Goal: Task Accomplishment & Management: Complete application form

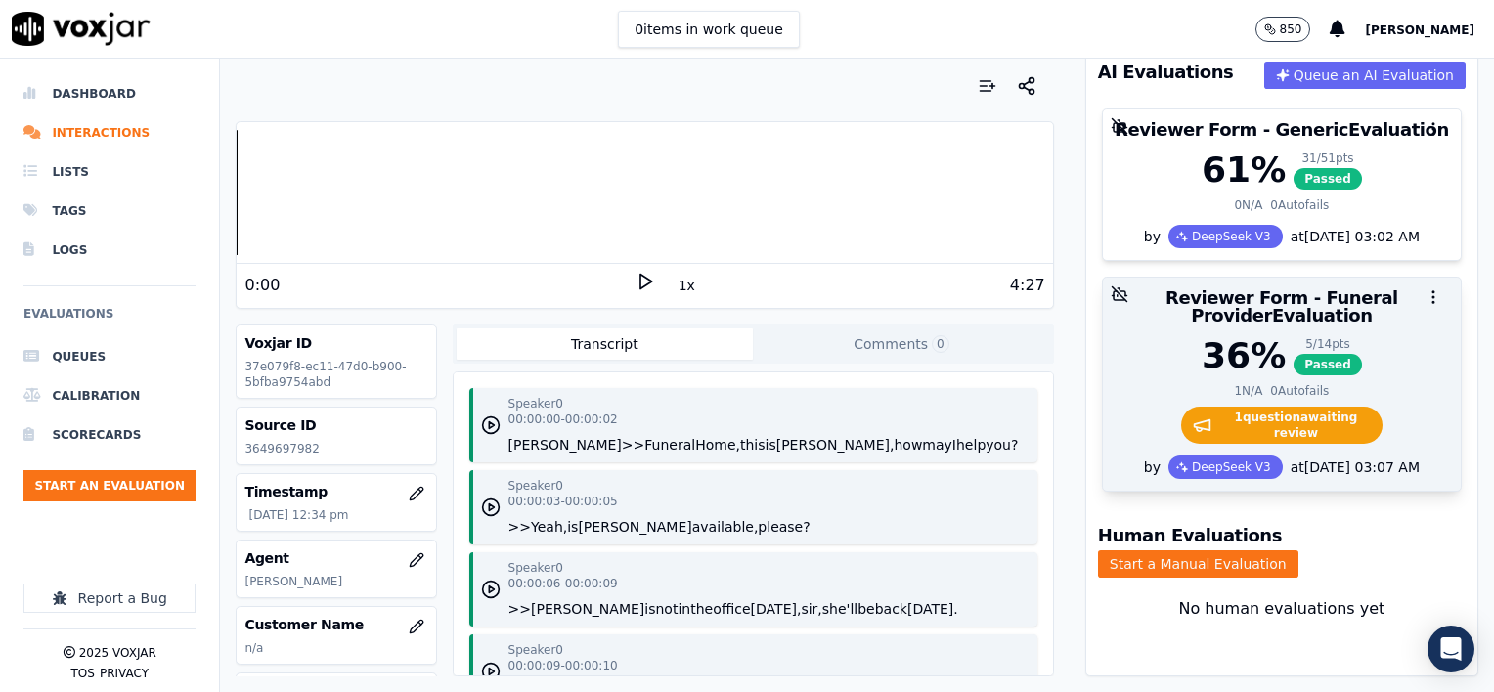
scroll to position [266, 0]
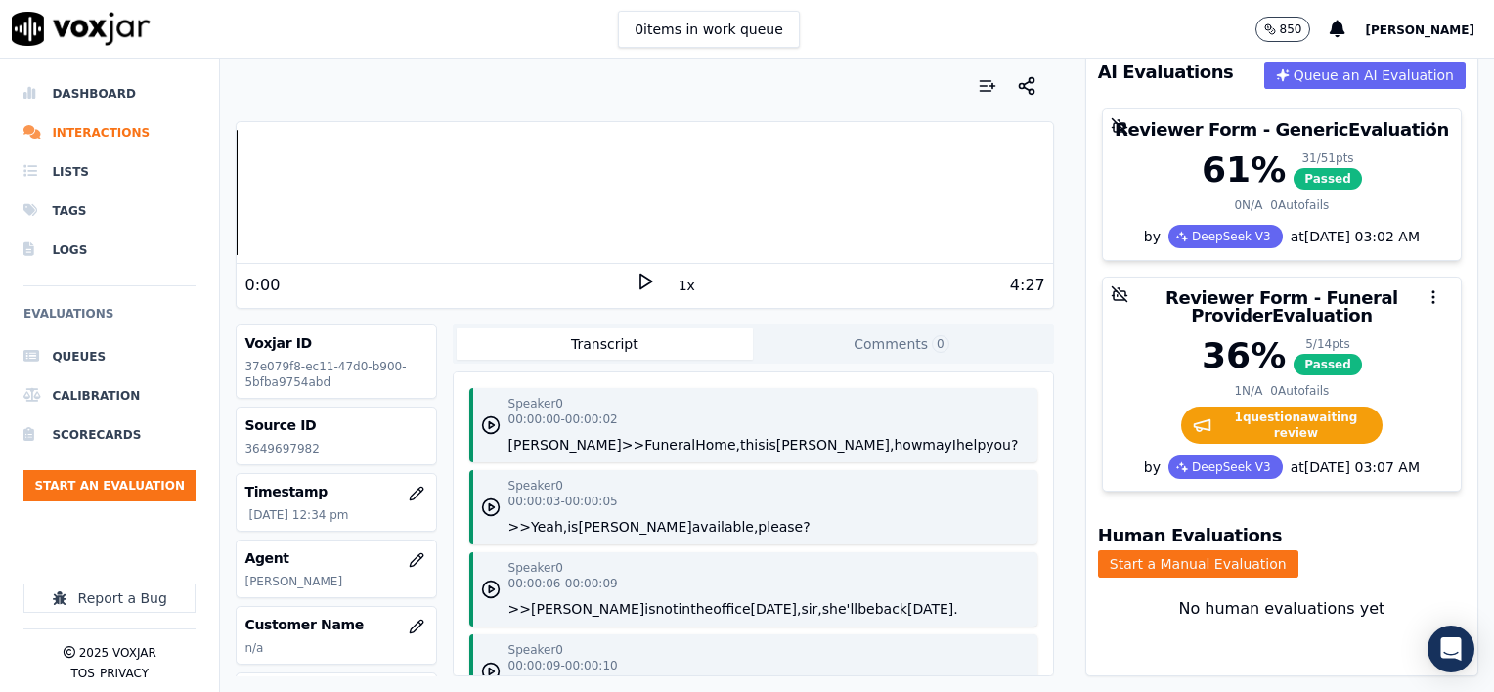
click at [676, 283] on button "1x" at bounding box center [686, 285] width 24 height 27
click at [676, 283] on button "1.5x" at bounding box center [693, 285] width 38 height 27
click at [635, 279] on icon at bounding box center [645, 282] width 20 height 20
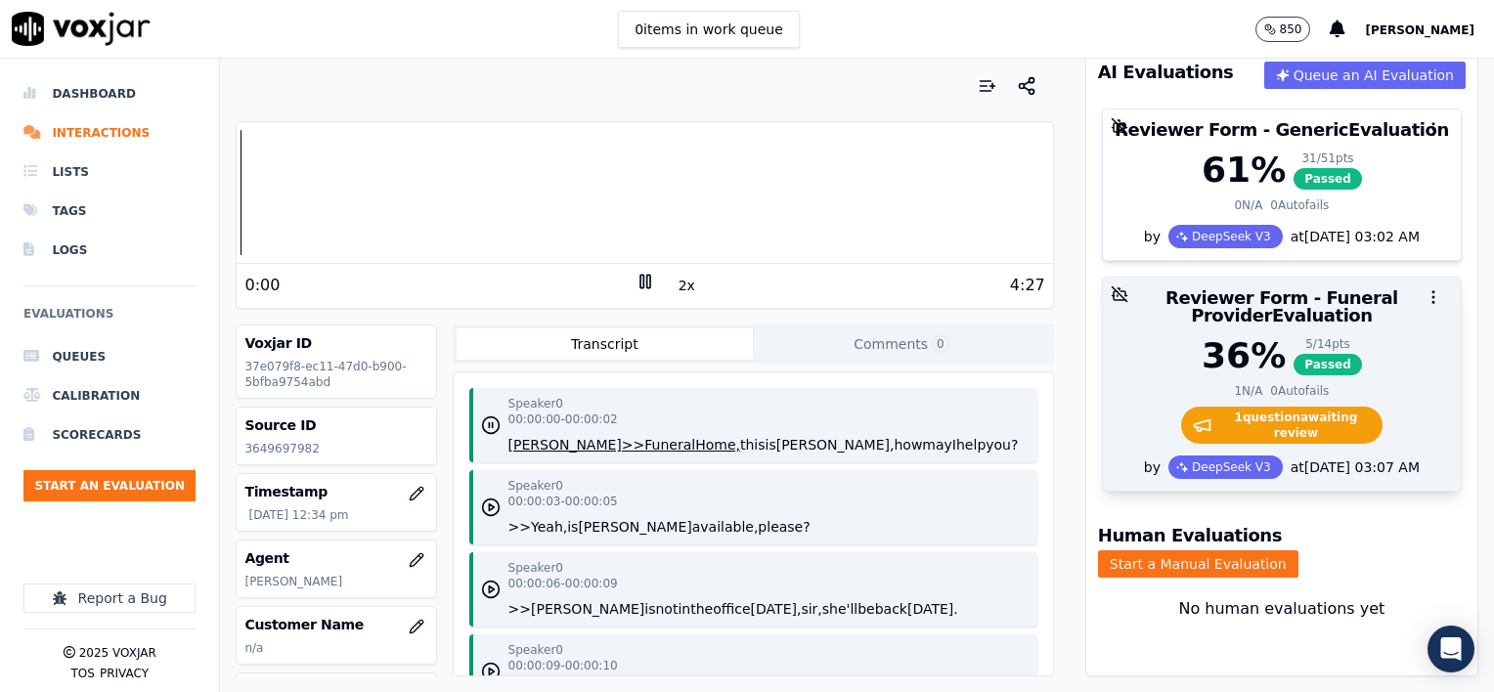
click at [1385, 336] on div "36 % 5 / 14 pts Passed" at bounding box center [1281, 355] width 334 height 39
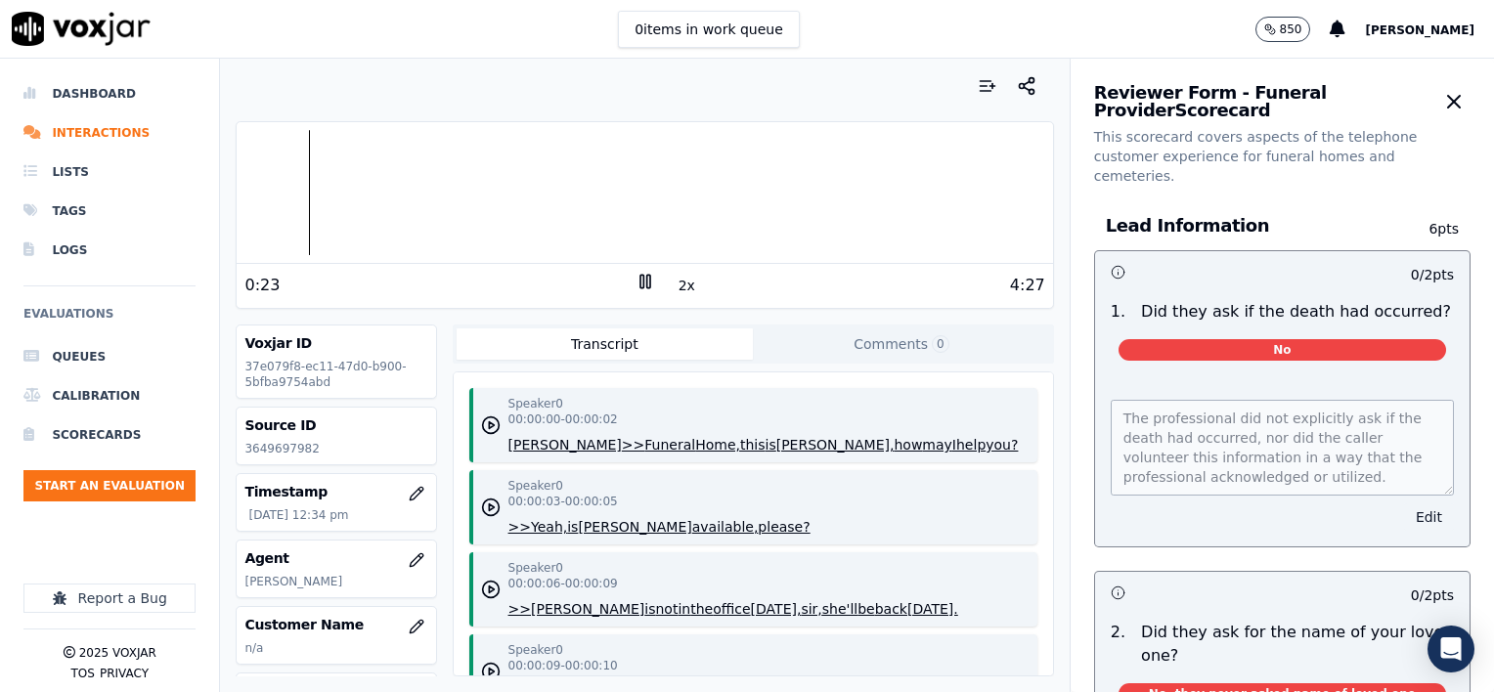
click at [1404, 503] on button "Edit" at bounding box center [1429, 516] width 50 height 27
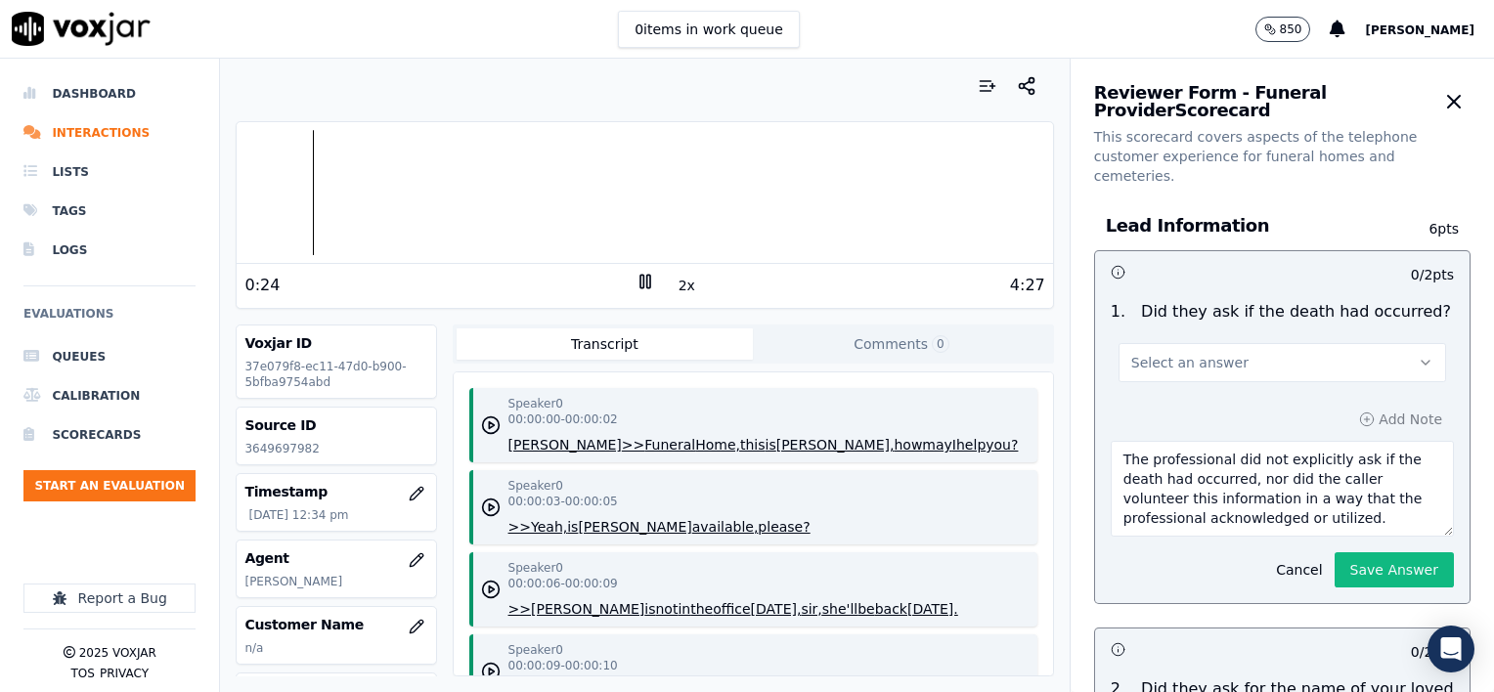
click at [1248, 343] on button "Select an answer" at bounding box center [1281, 362] width 327 height 39
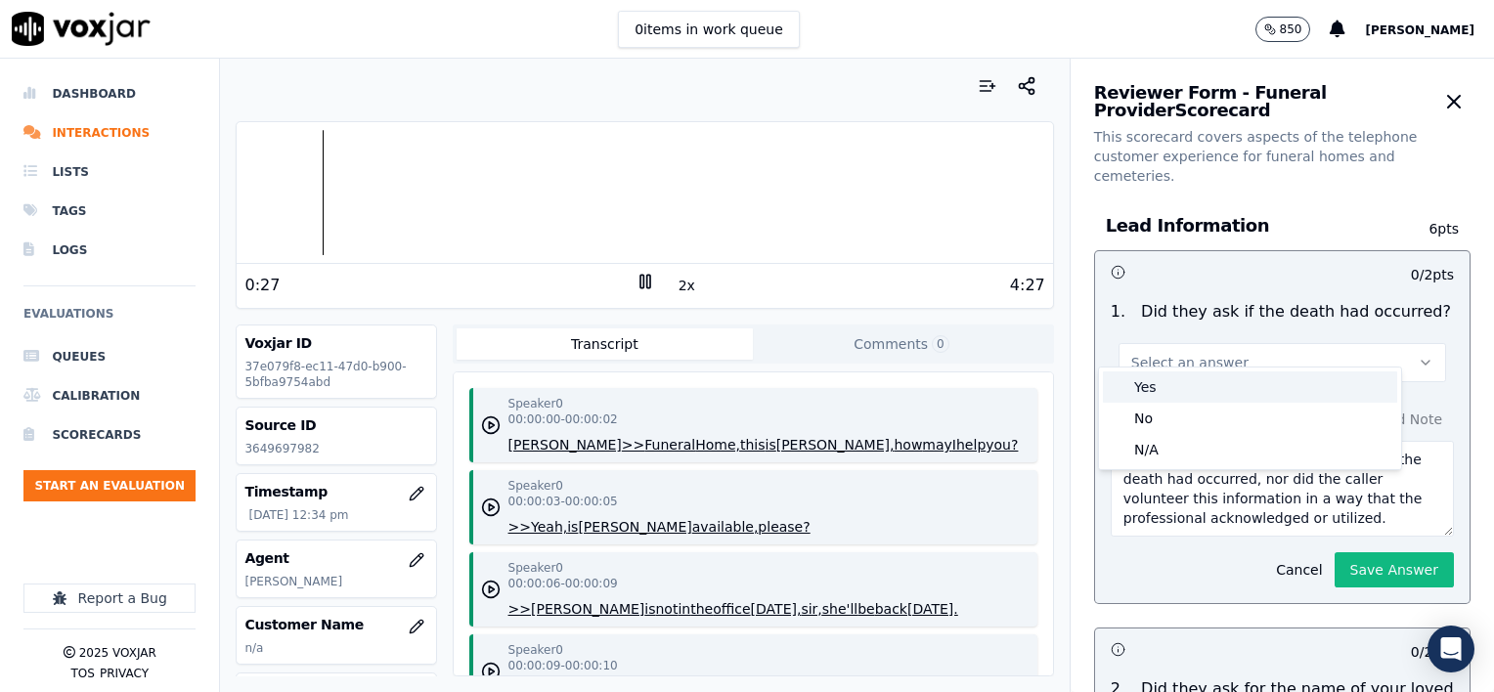
click at [1180, 387] on div "Yes" at bounding box center [1250, 386] width 294 height 31
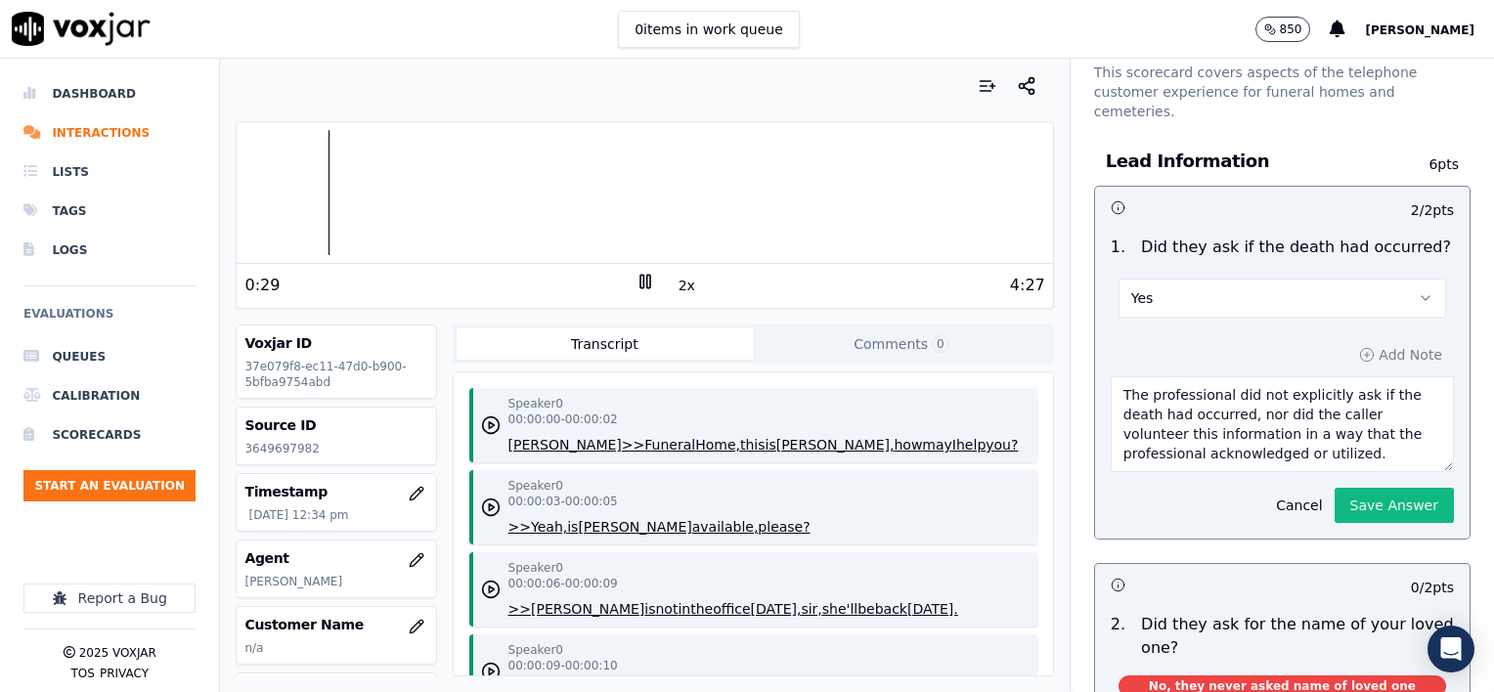
scroll to position [98, 0]
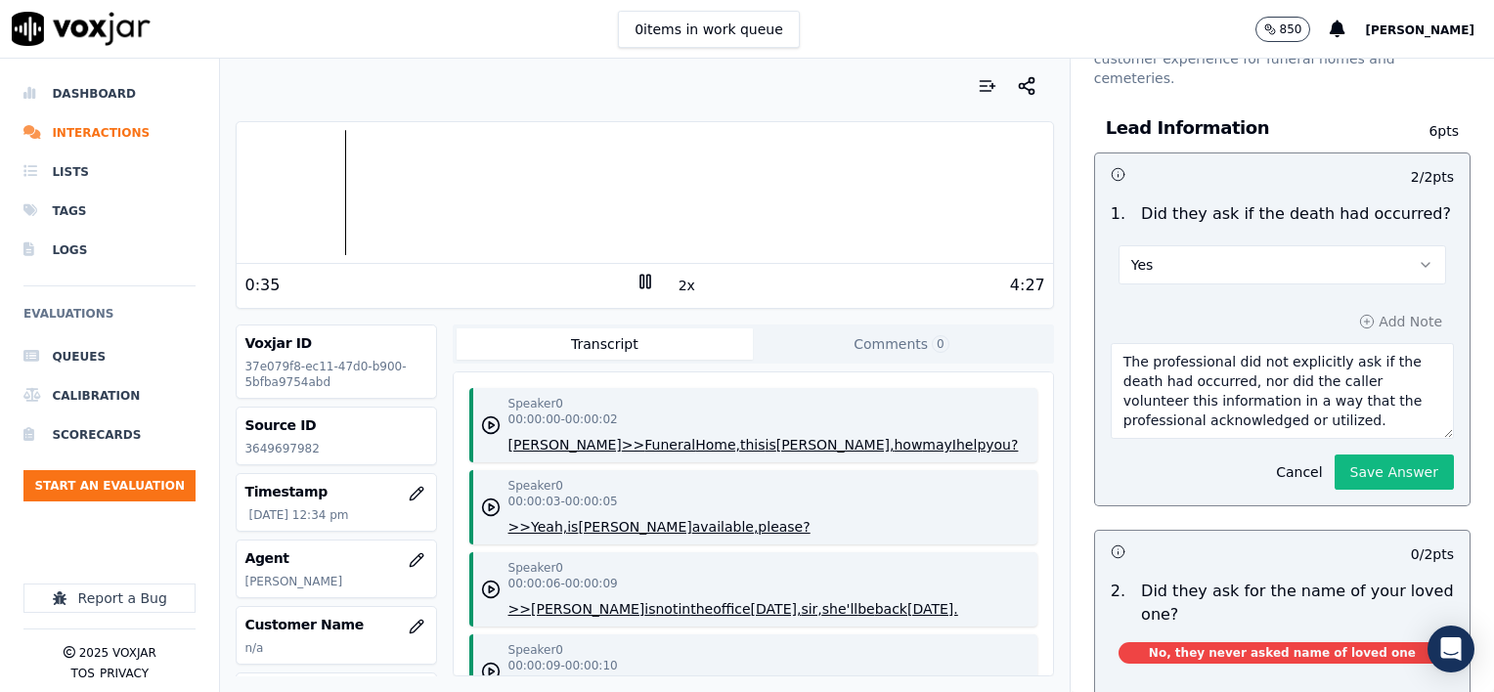
click at [1307, 406] on textarea "The professional did not explicitly ask if the death had occurred, nor did the …" at bounding box center [1281, 391] width 343 height 96
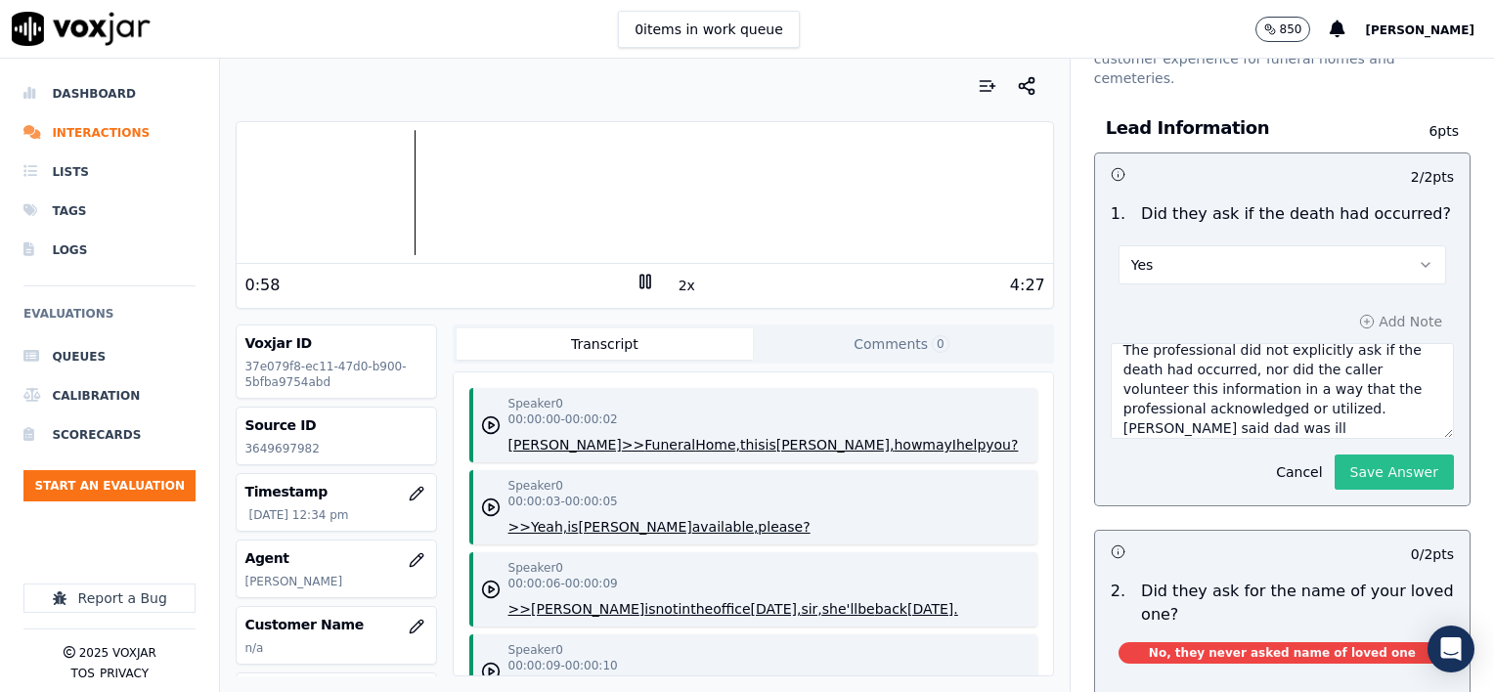
type textarea "The professional did not explicitly ask if the death had occurred, nor did the …"
click at [1352, 457] on button "Save Answer" at bounding box center [1393, 472] width 119 height 35
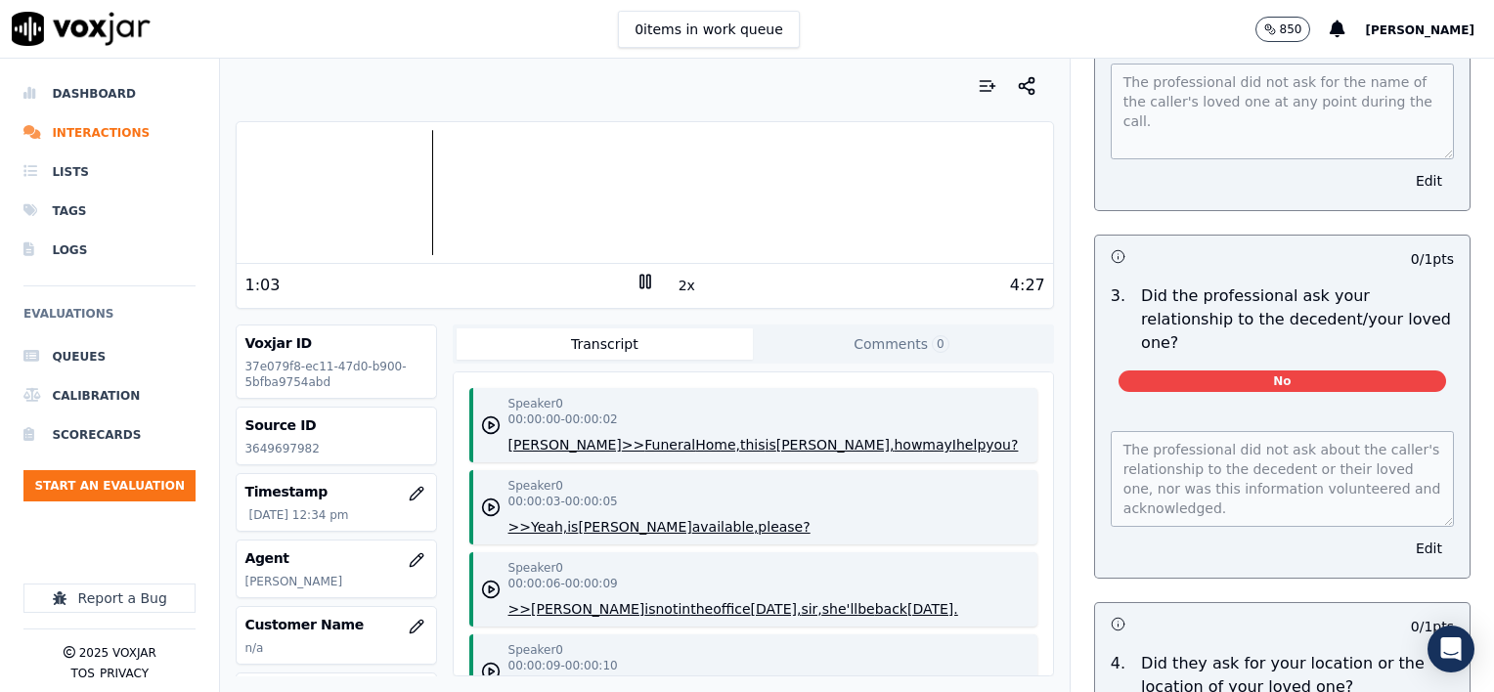
scroll to position [782, 0]
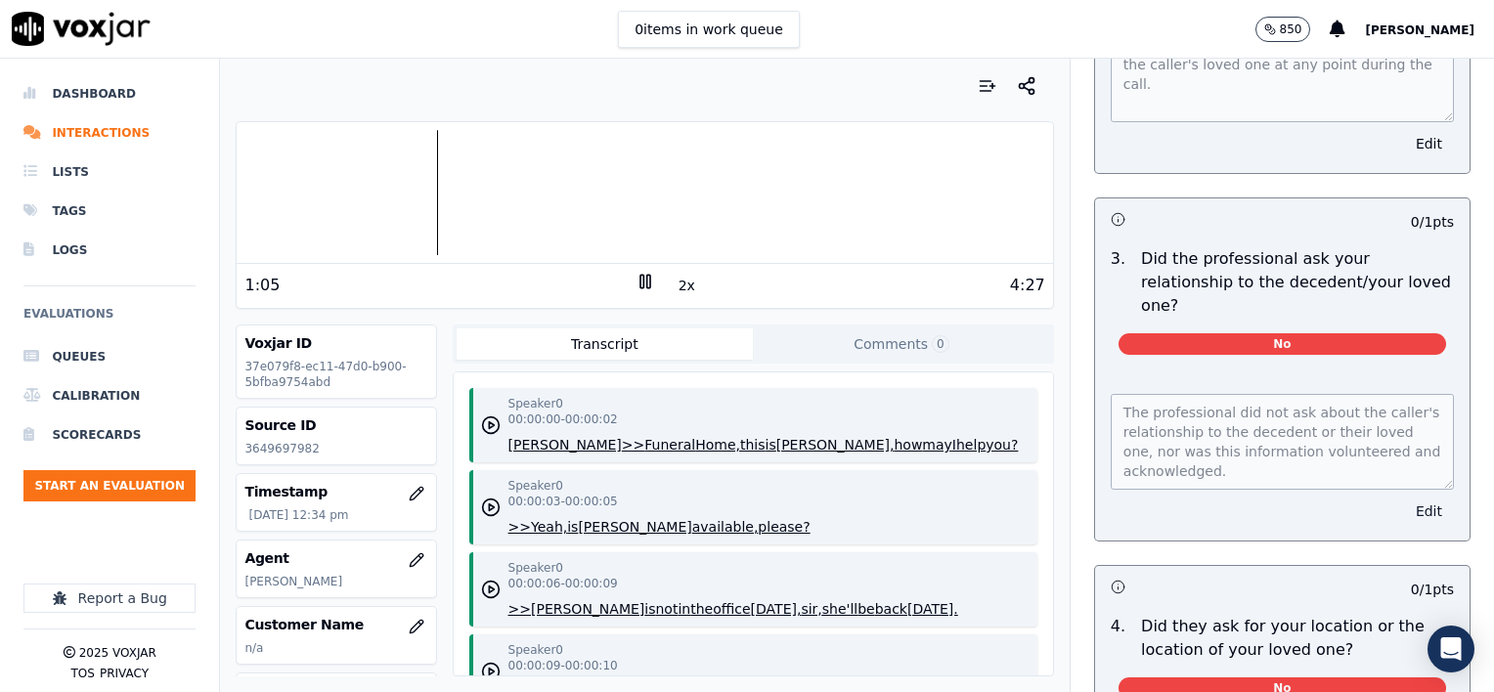
click at [1404, 498] on button "Edit" at bounding box center [1429, 511] width 50 height 27
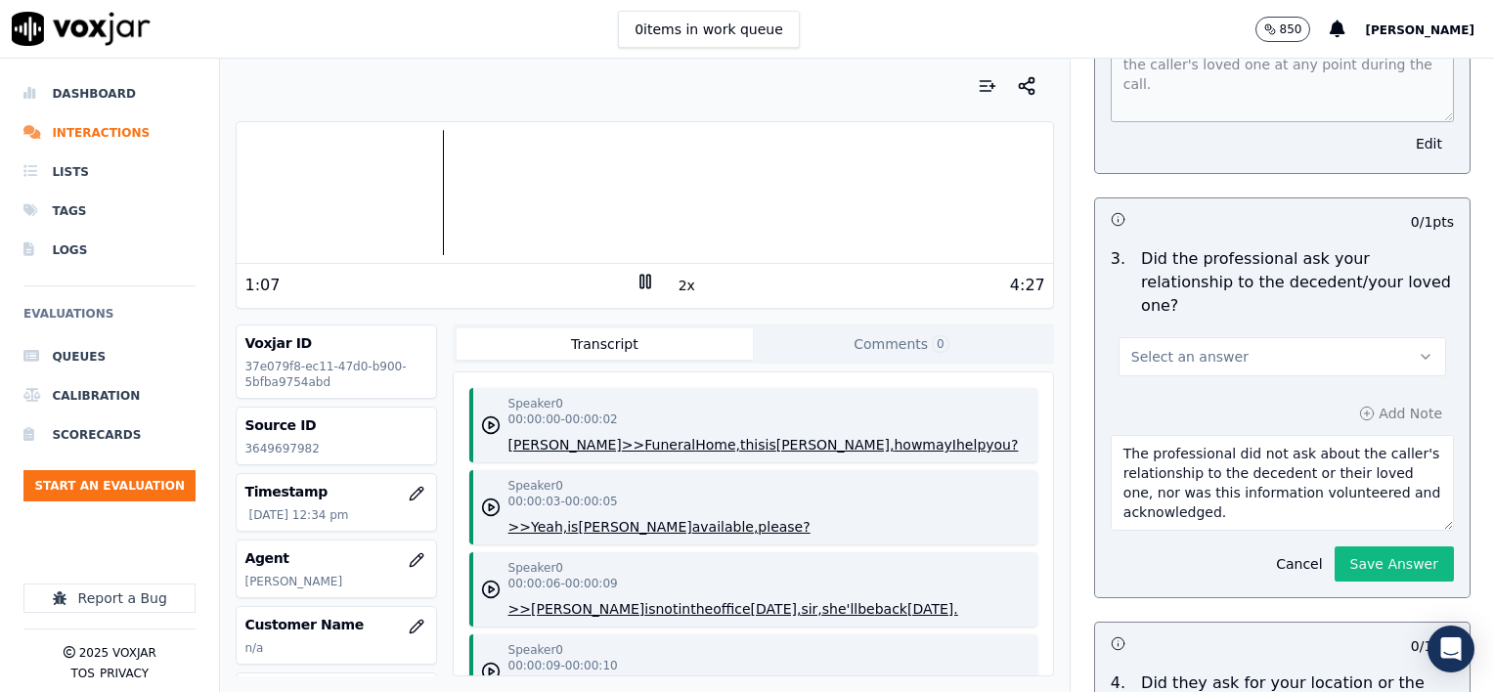
click at [1269, 337] on button "Select an answer" at bounding box center [1281, 356] width 327 height 39
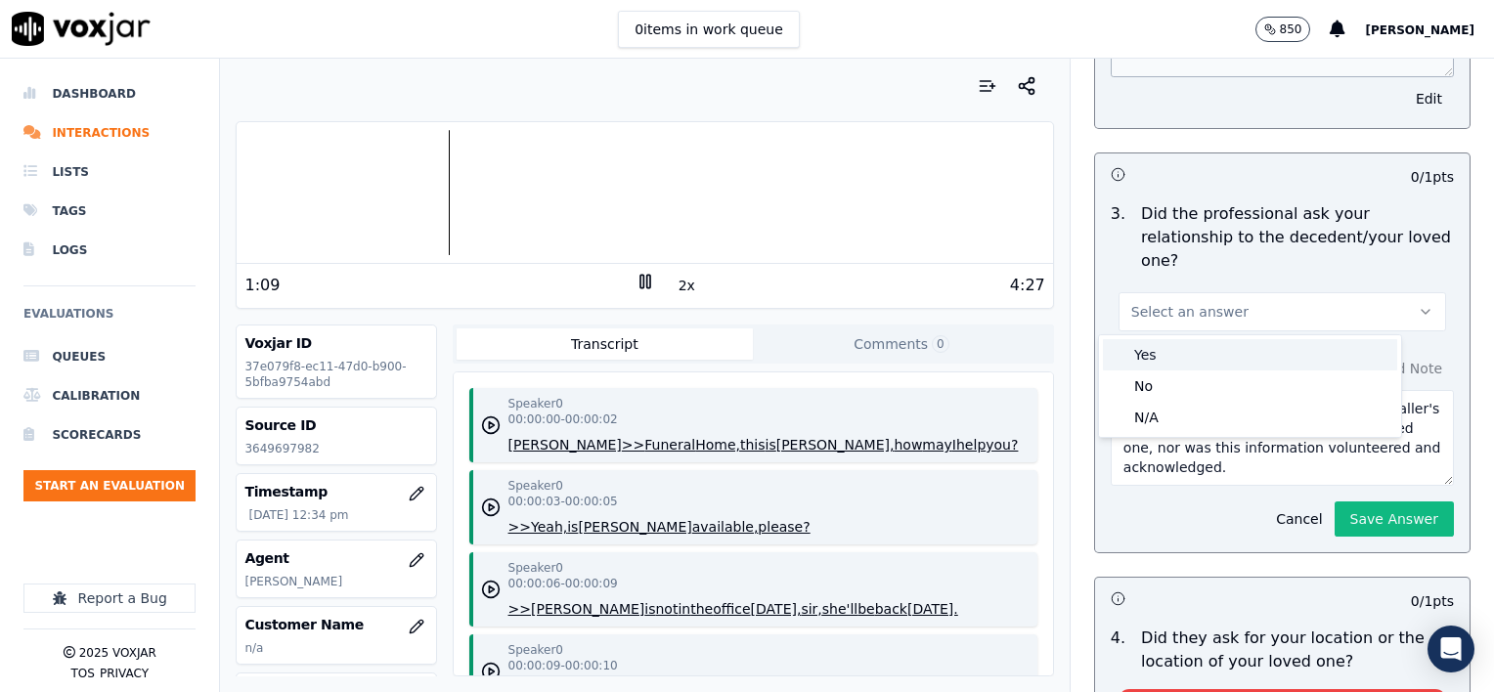
scroll to position [737, 0]
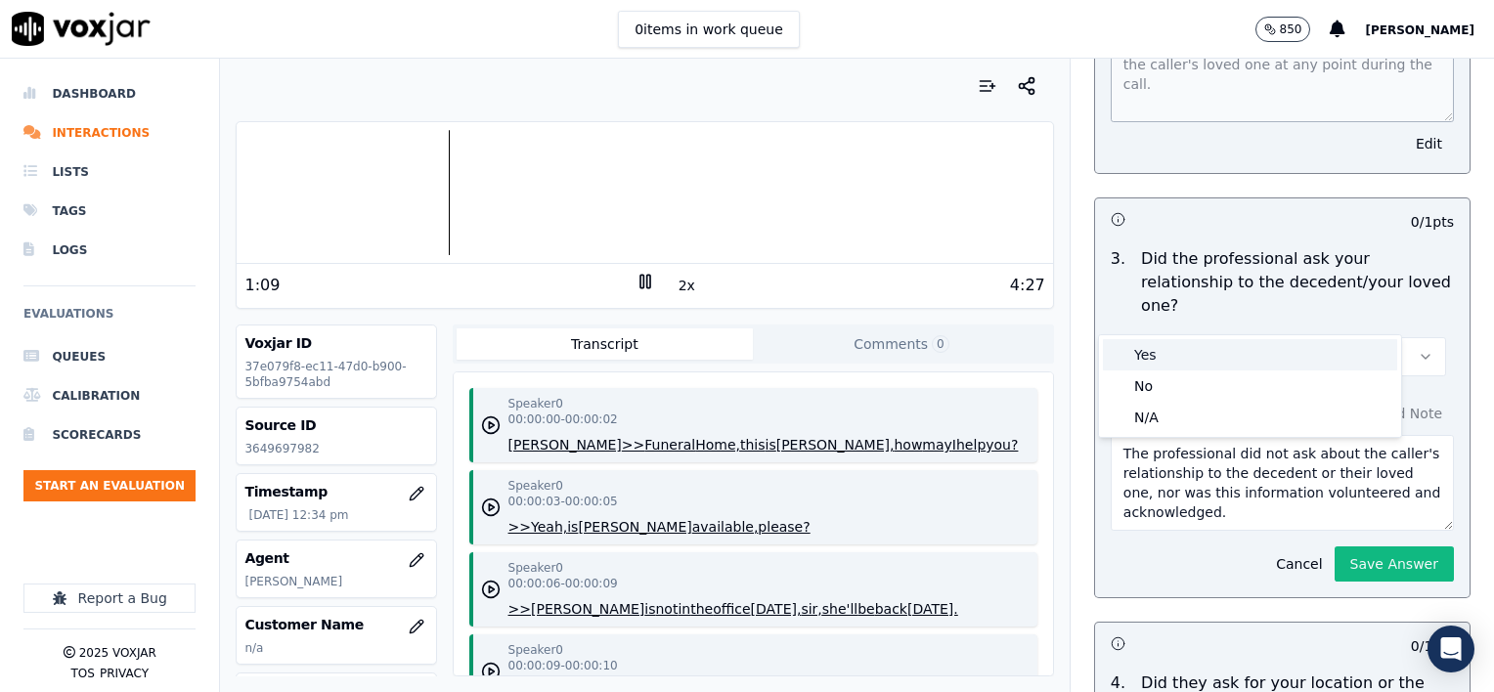
click at [1202, 361] on div "Yes" at bounding box center [1250, 354] width 294 height 31
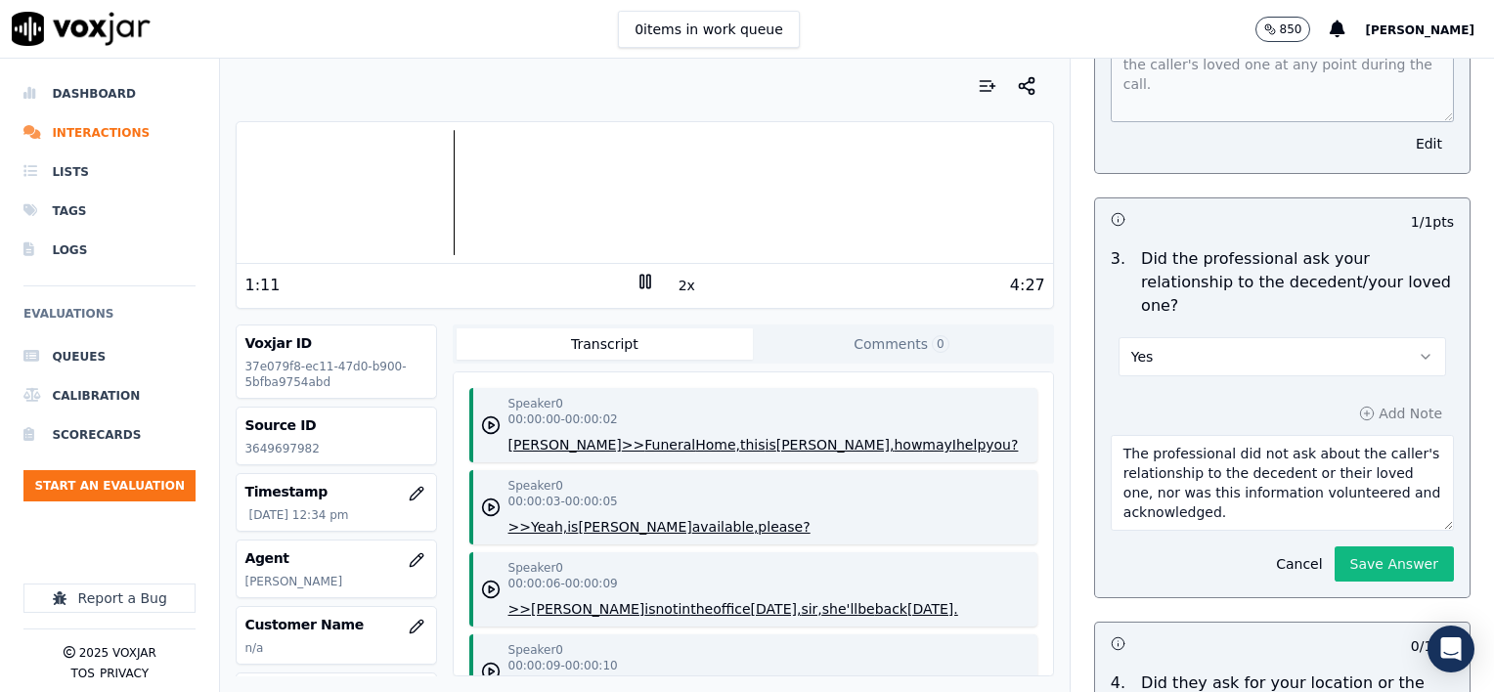
click at [1221, 463] on textarea "The professional did not ask about the caller's relationship to the decedent or…" at bounding box center [1281, 483] width 343 height 96
type textarea "The professional did not ask about the caller's relationship to the decedent or…"
click at [1365, 546] on button "Save Answer" at bounding box center [1393, 563] width 119 height 35
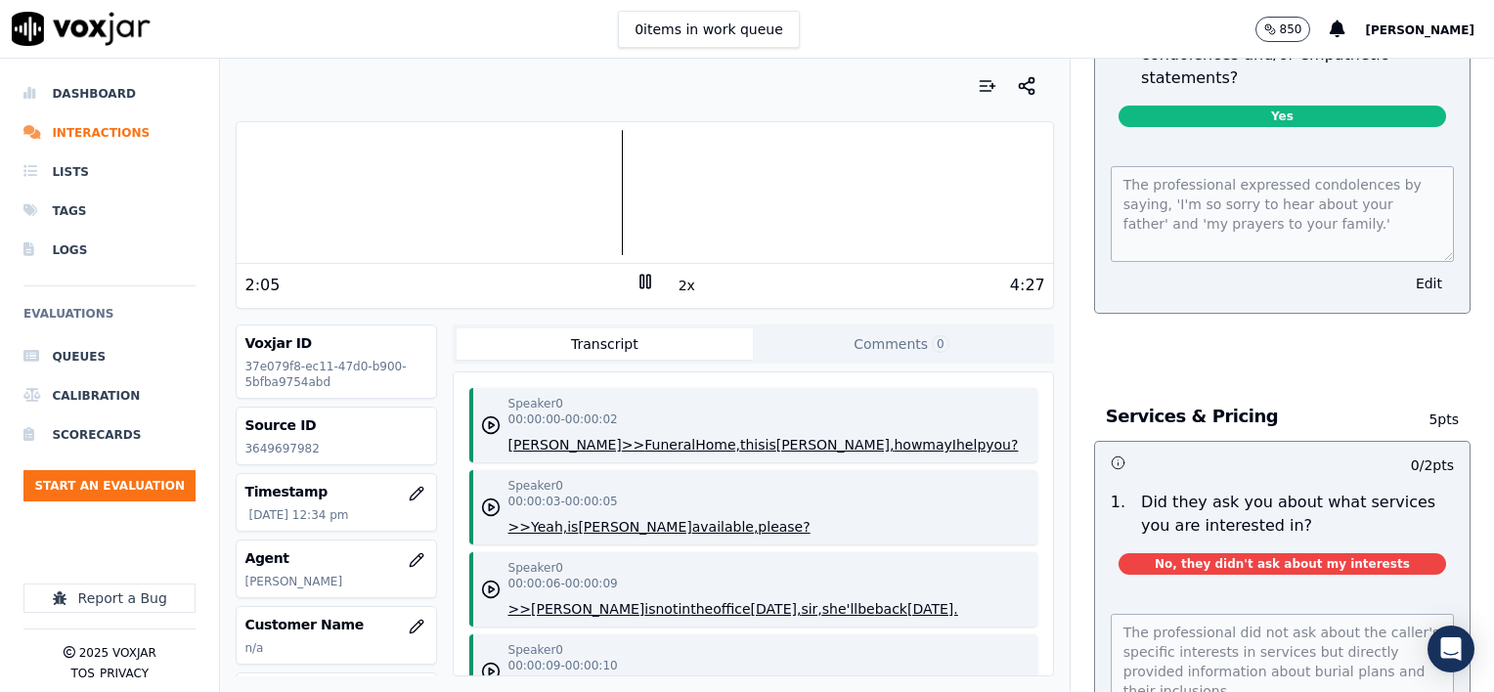
scroll to position [2256, 0]
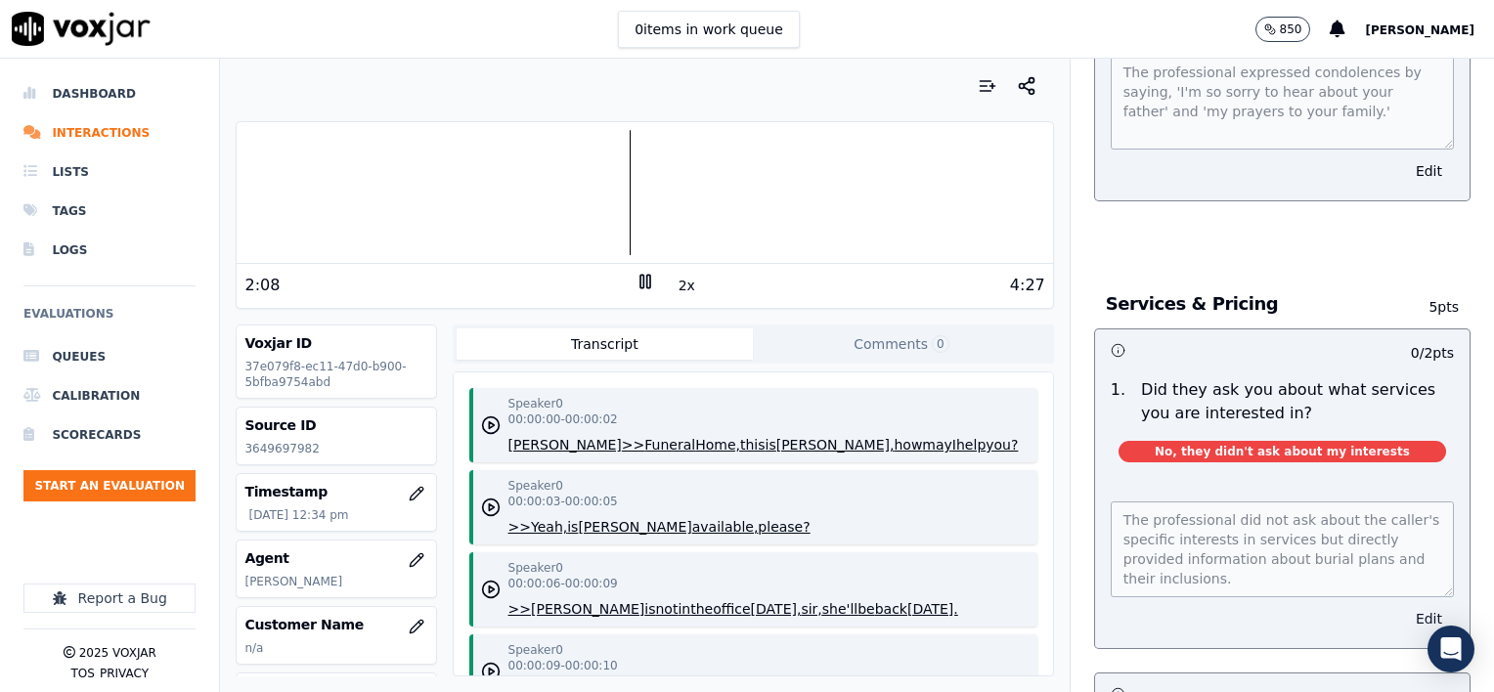
click at [1404, 605] on button "Edit" at bounding box center [1429, 618] width 50 height 27
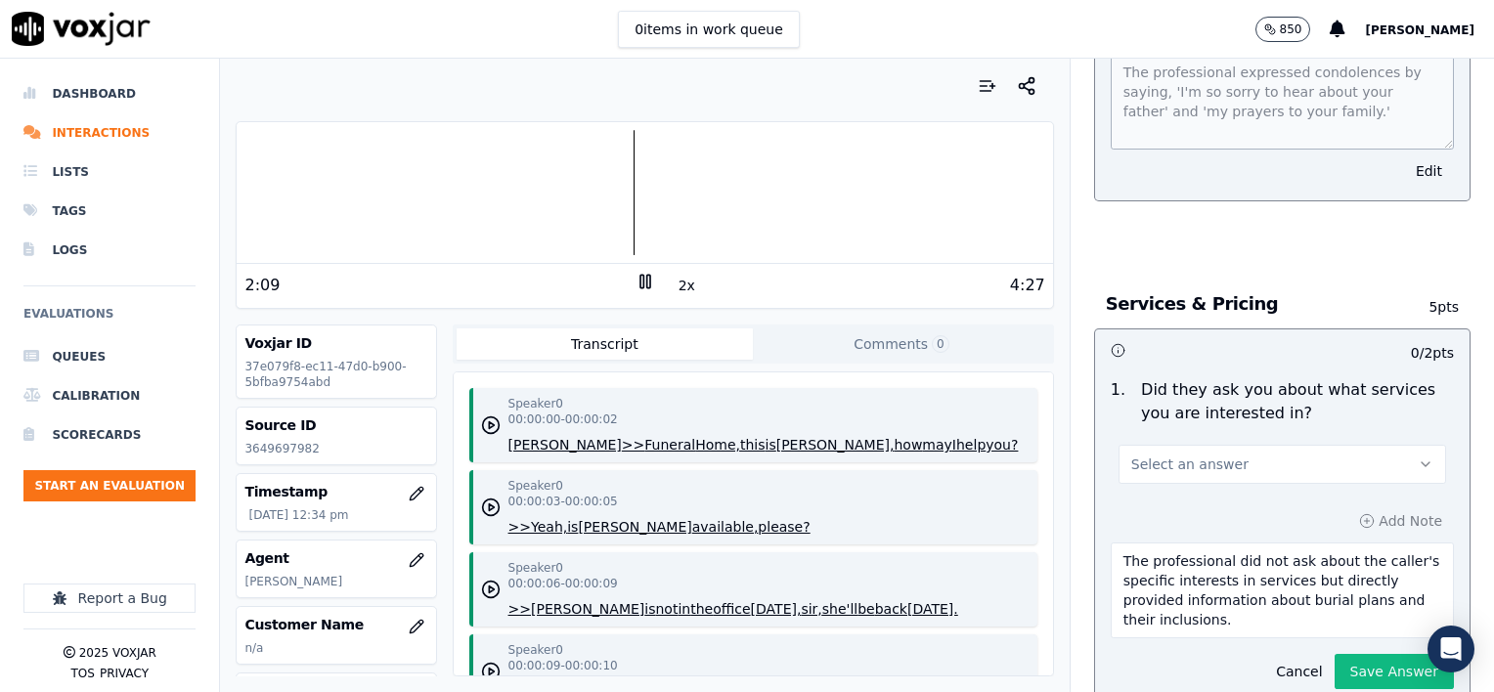
click at [1256, 445] on button "Select an answer" at bounding box center [1281, 464] width 327 height 39
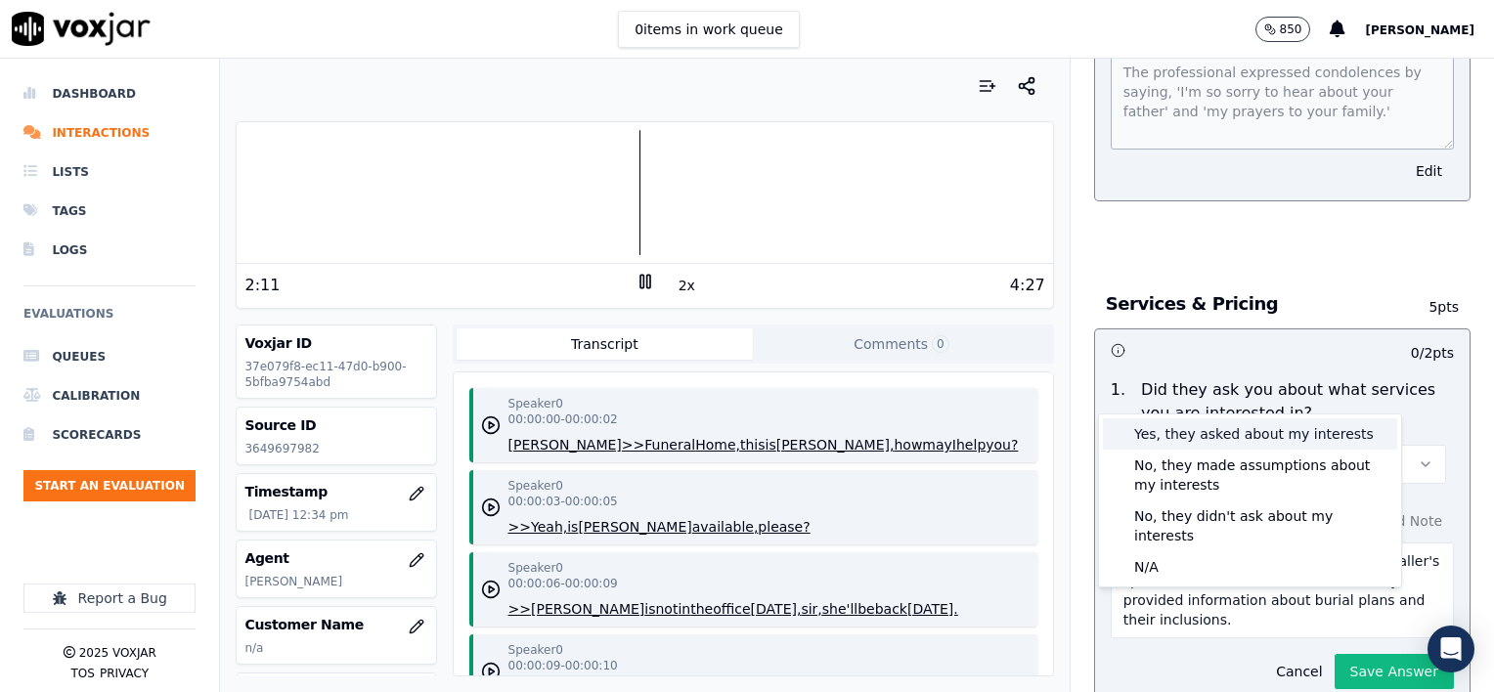
click at [1272, 431] on div "Yes, they asked about my interests" at bounding box center [1250, 433] width 294 height 31
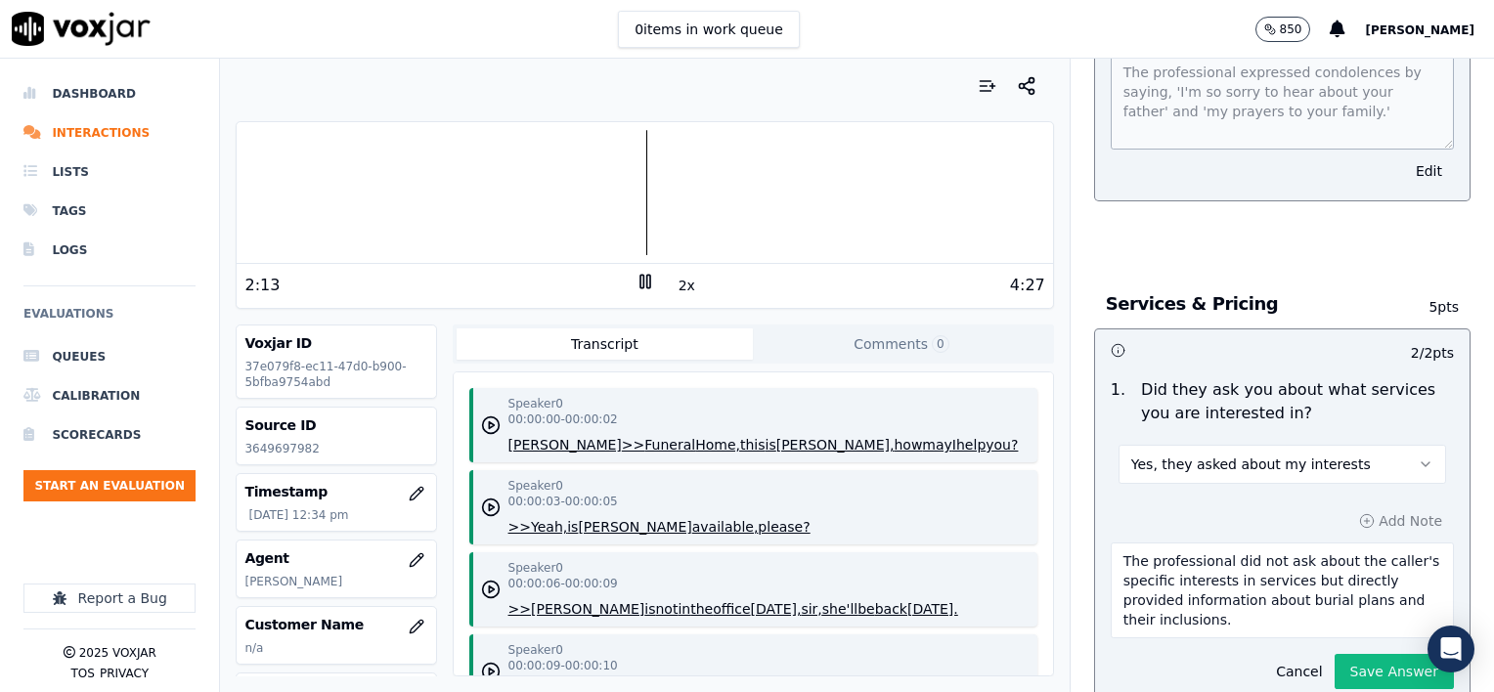
click at [1236, 548] on textarea "The professional did not ask about the caller's specific interests in services …" at bounding box center [1281, 591] width 343 height 96
type textarea "The professional did not ask about the caller's specific interests in services …"
click at [1337, 654] on button "Save Answer" at bounding box center [1393, 671] width 119 height 35
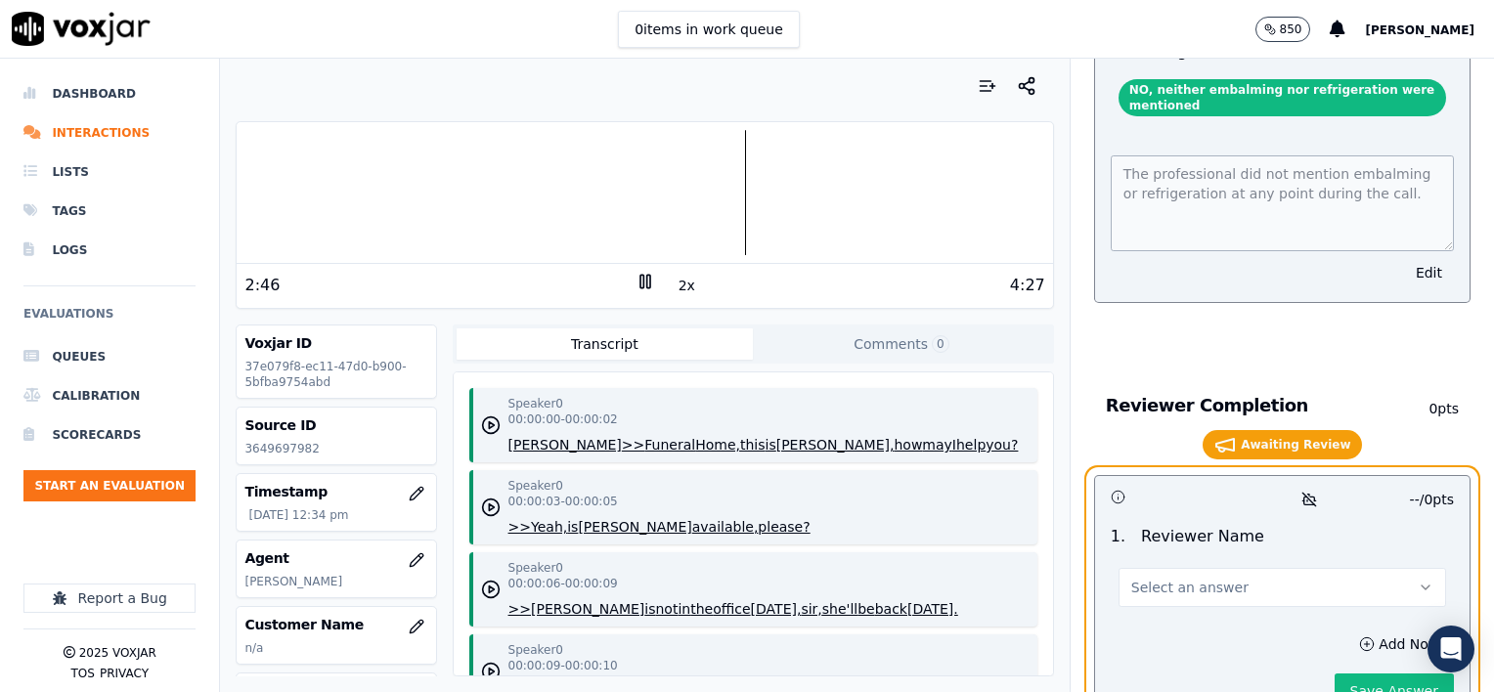
scroll to position [4069, 0]
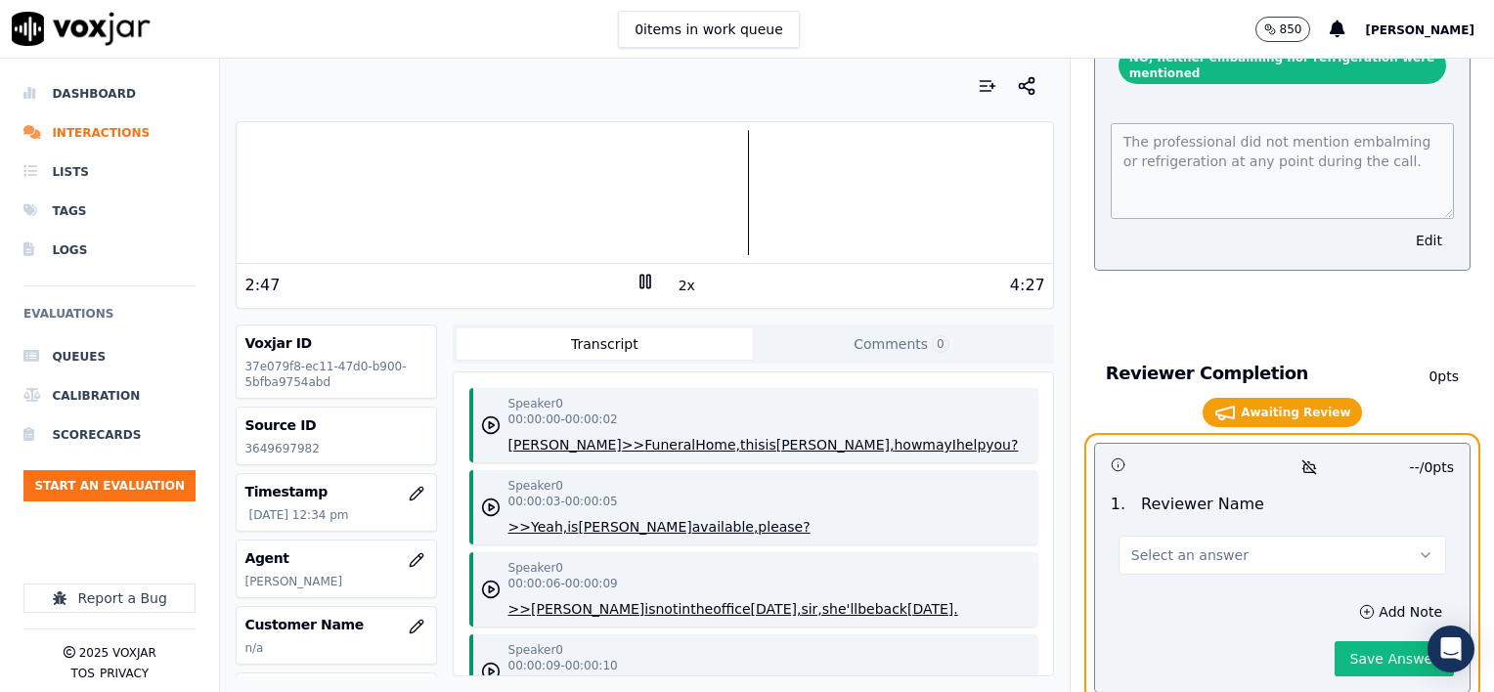
click at [1181, 545] on span "Select an answer" at bounding box center [1189, 555] width 117 height 20
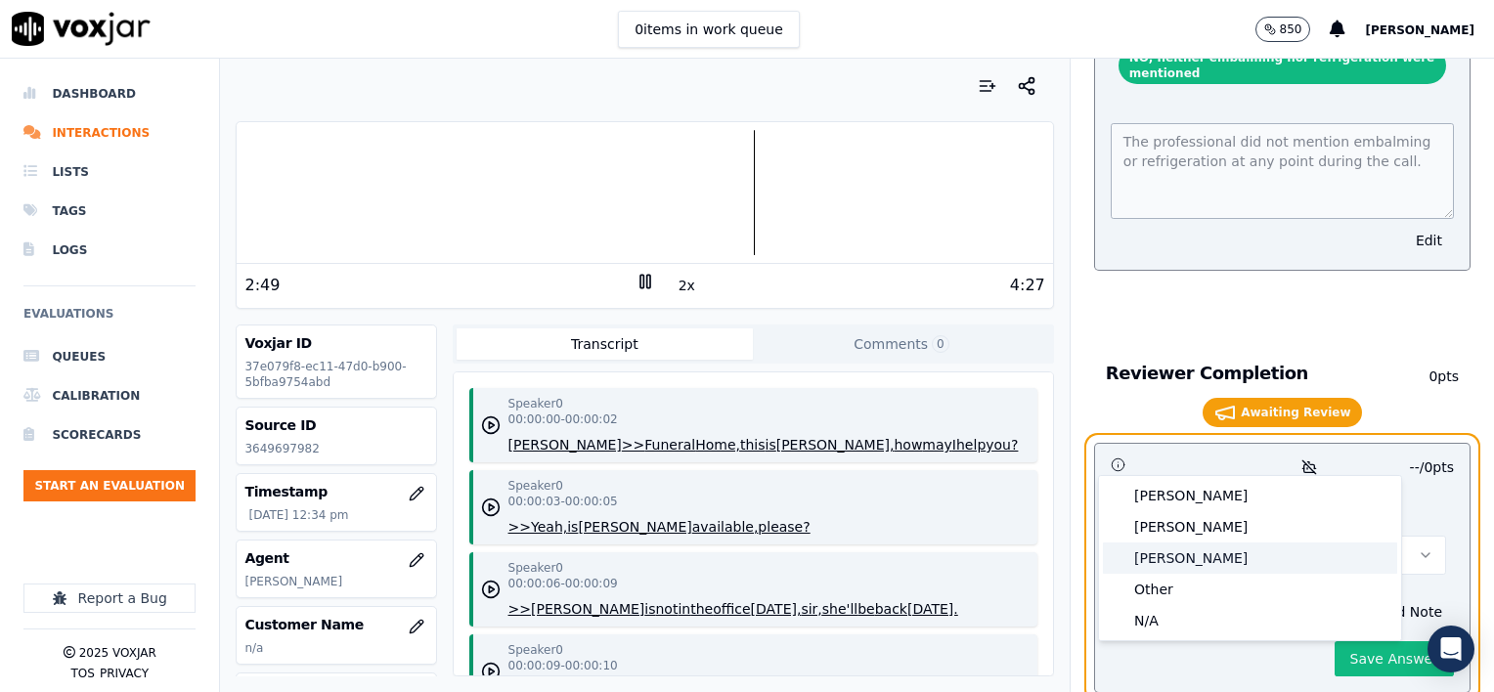
click at [1179, 563] on div "[PERSON_NAME]" at bounding box center [1250, 558] width 294 height 31
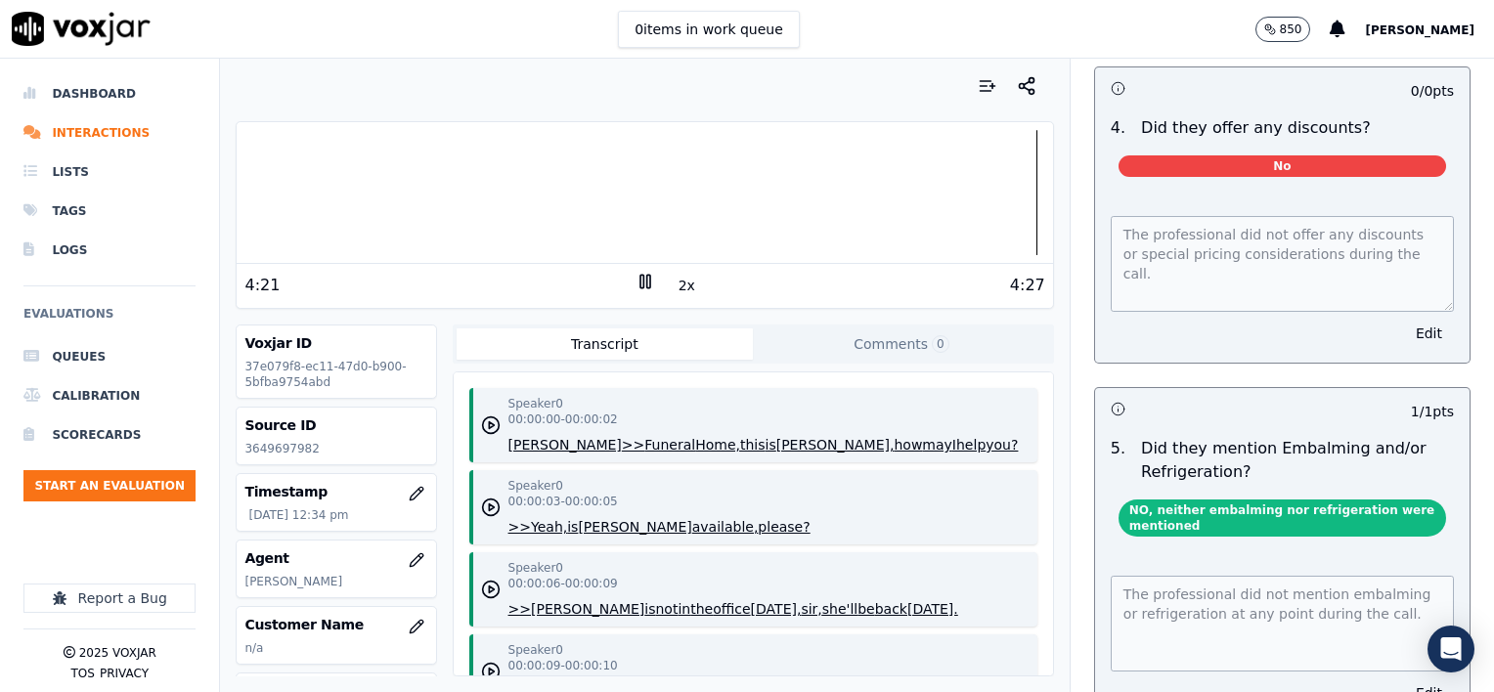
scroll to position [4081, 0]
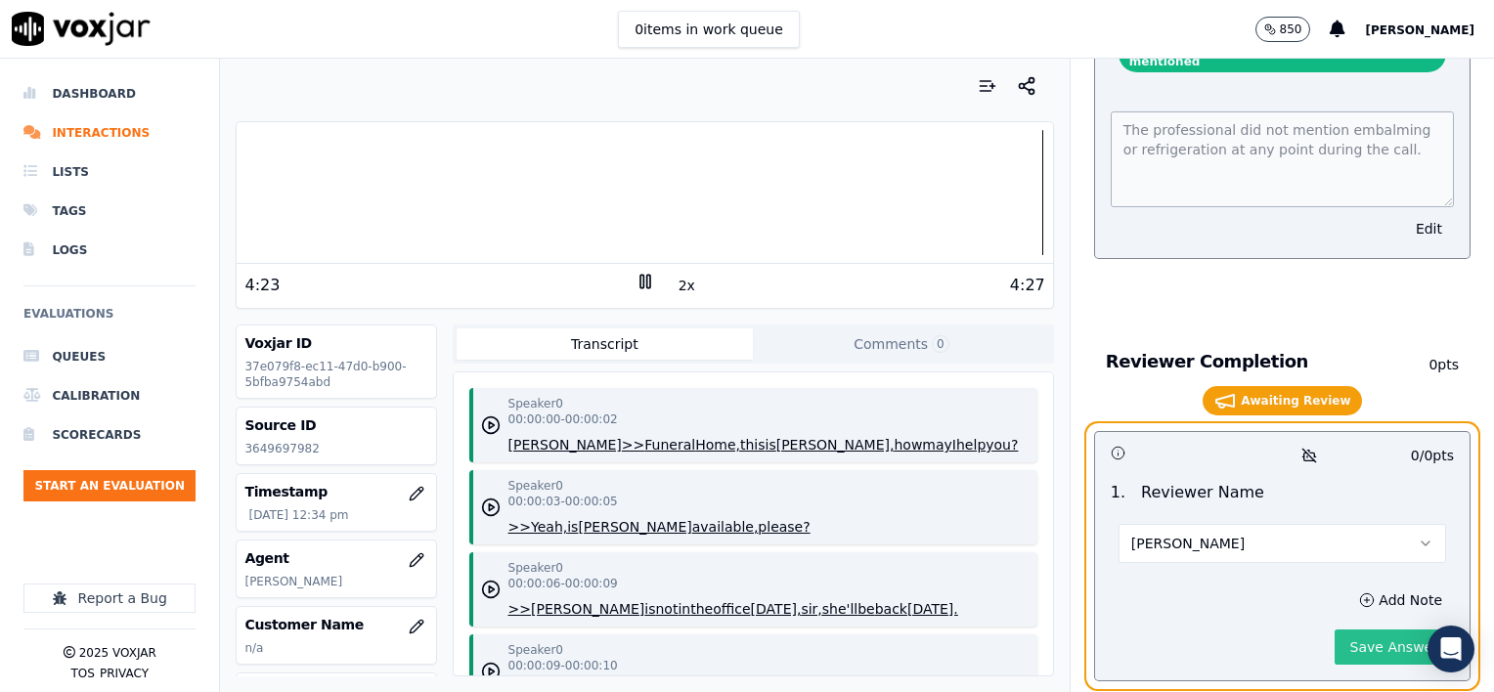
click at [1388, 630] on button "Save Answer" at bounding box center [1393, 647] width 119 height 35
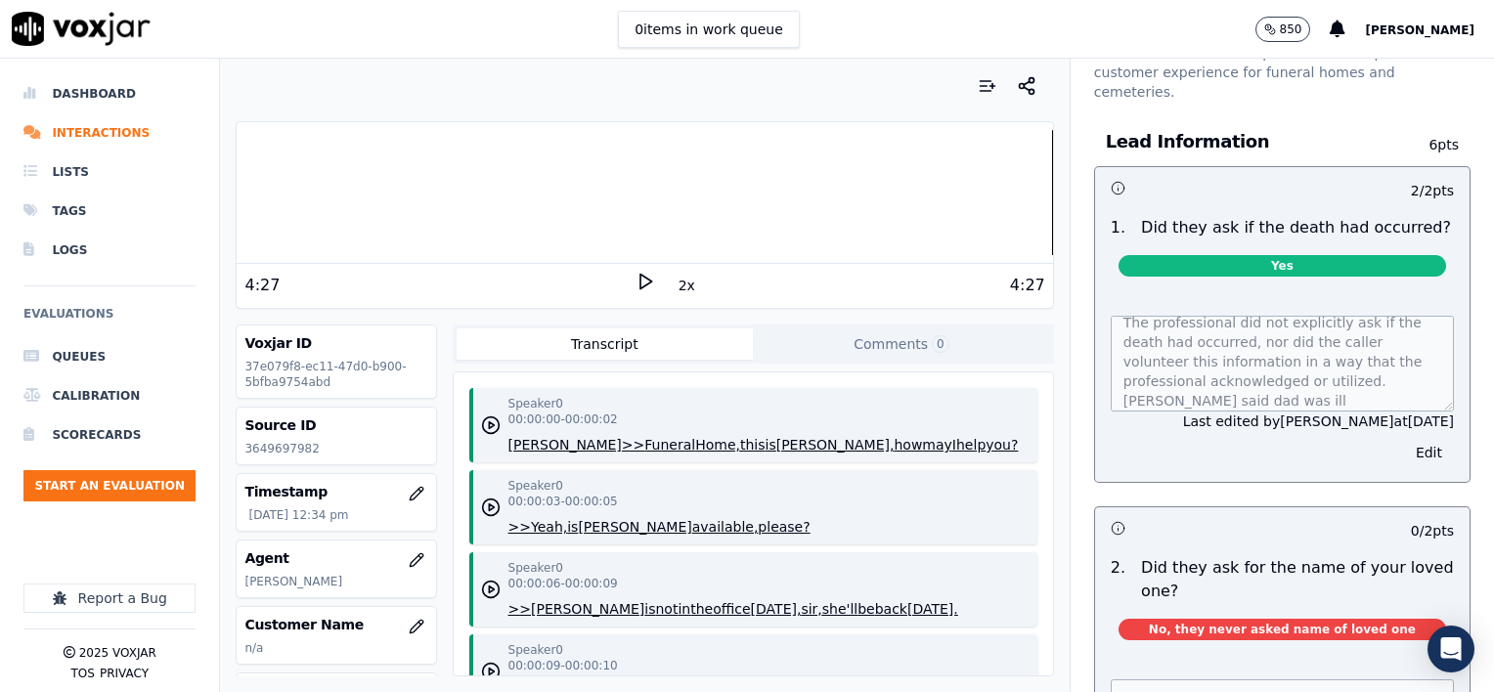
scroll to position [0, 0]
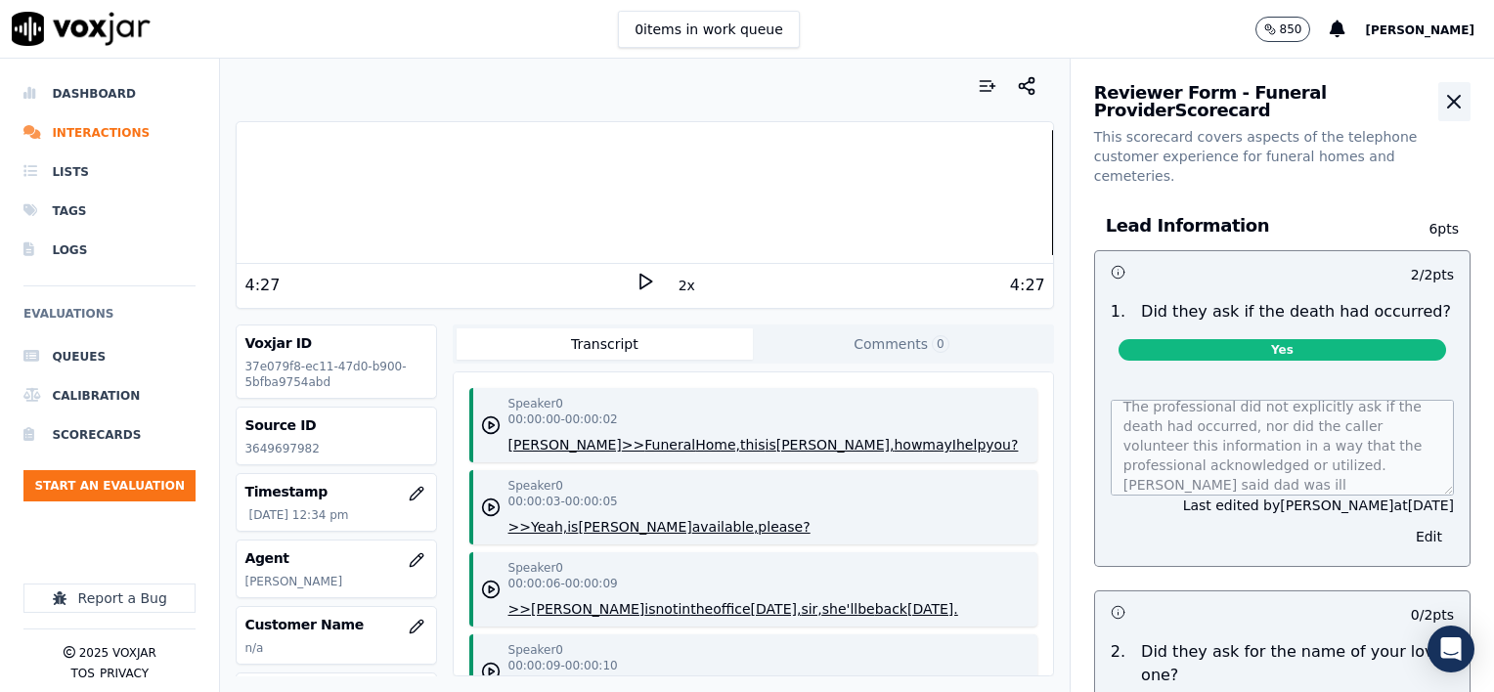
click at [1448, 99] on icon "button" at bounding box center [1454, 102] width 12 height 12
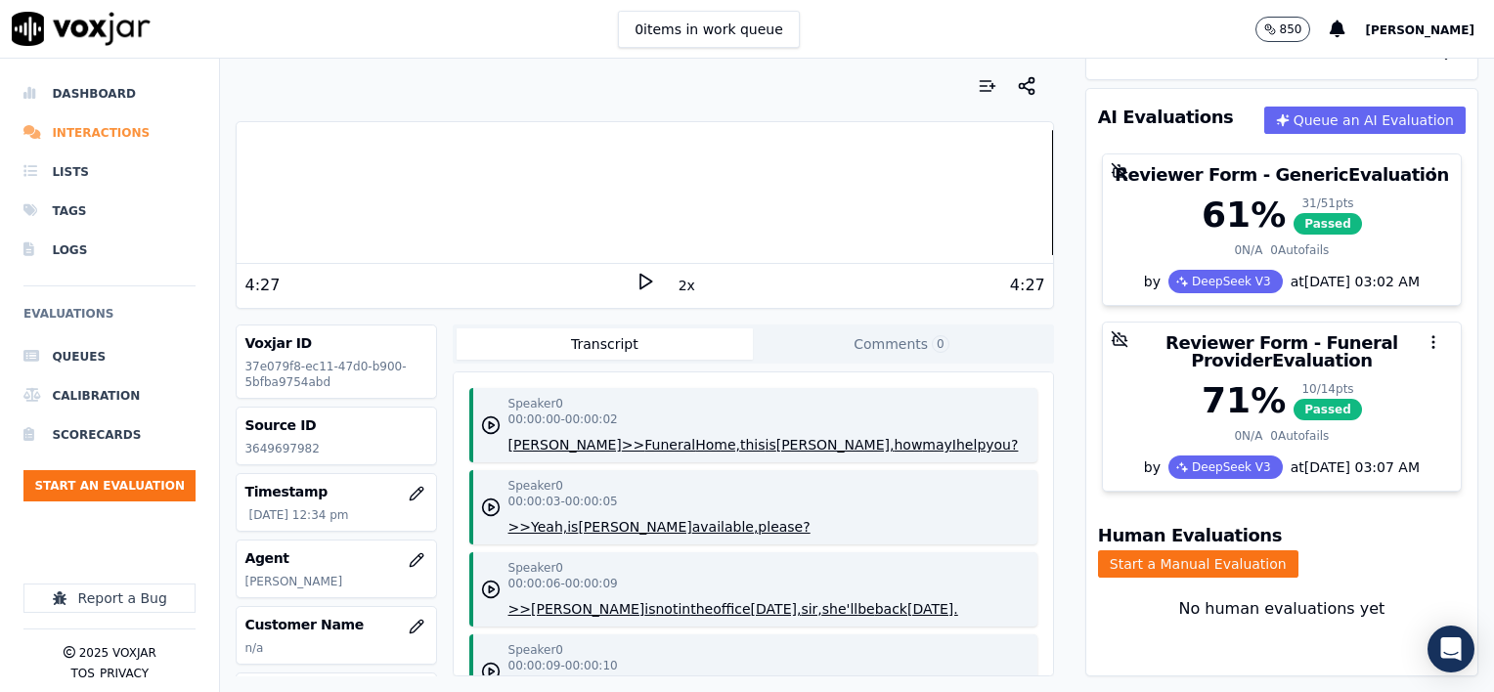
click at [104, 129] on li "Interactions" at bounding box center [109, 132] width 172 height 39
